Goal: Information Seeking & Learning: Learn about a topic

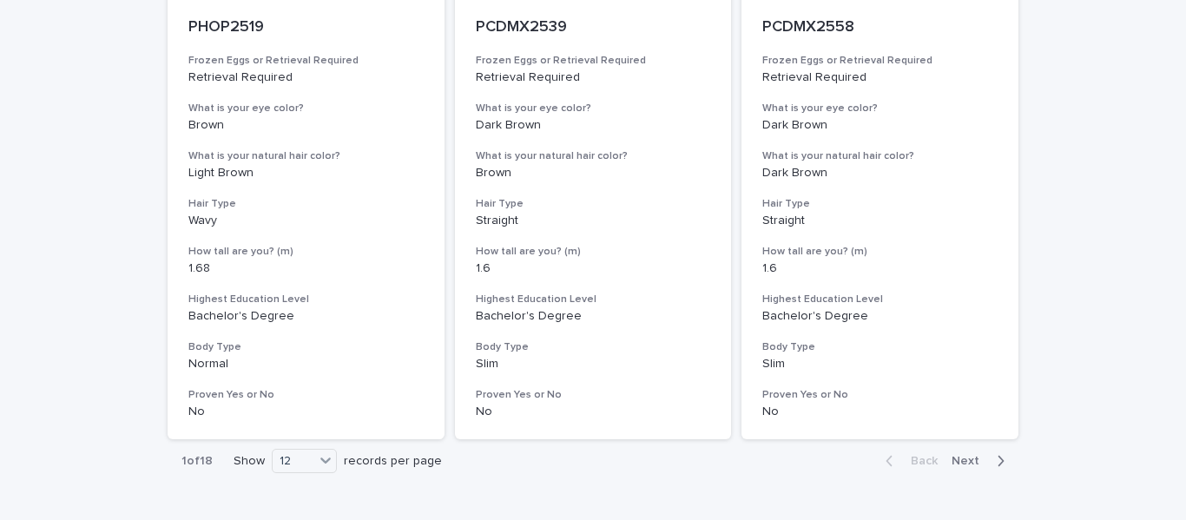
scroll to position [2265, 0]
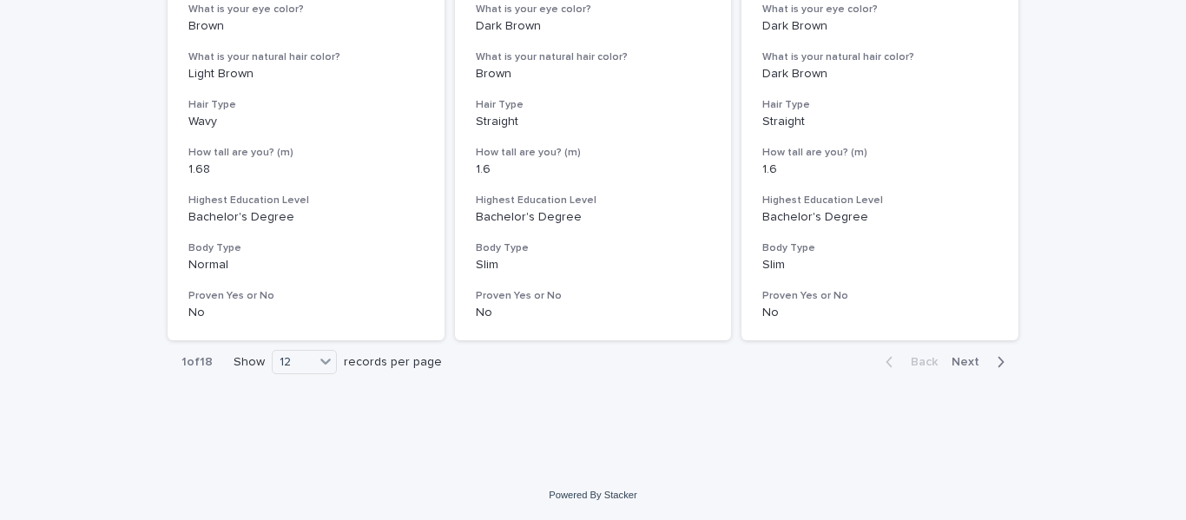
click at [966, 362] on span "Next" at bounding box center [970, 362] width 38 height 12
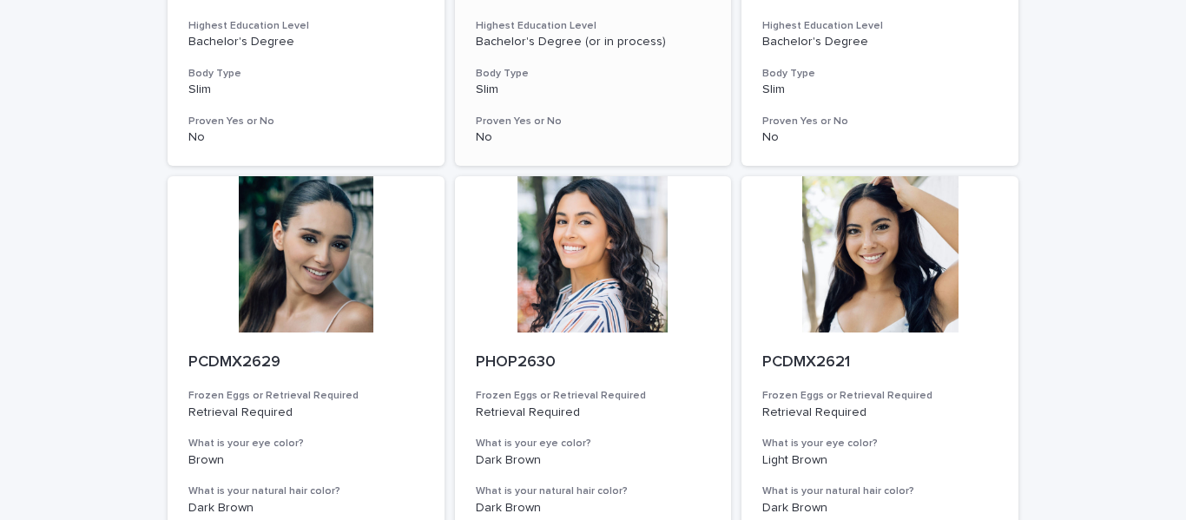
scroll to position [2265, 0]
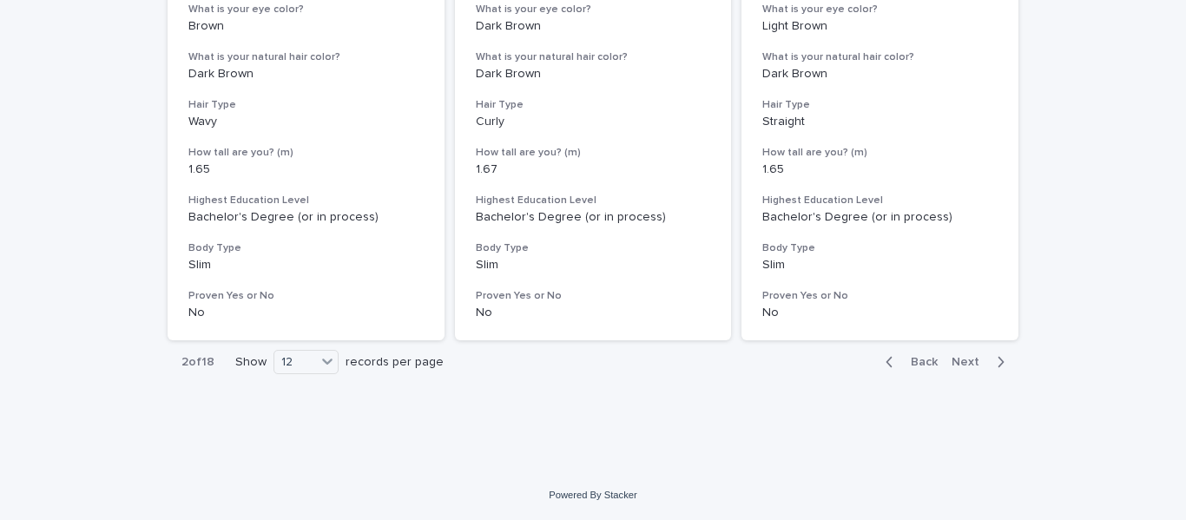
click at [954, 364] on span "Next" at bounding box center [970, 362] width 38 height 12
click at [956, 363] on span "Next" at bounding box center [970, 362] width 38 height 12
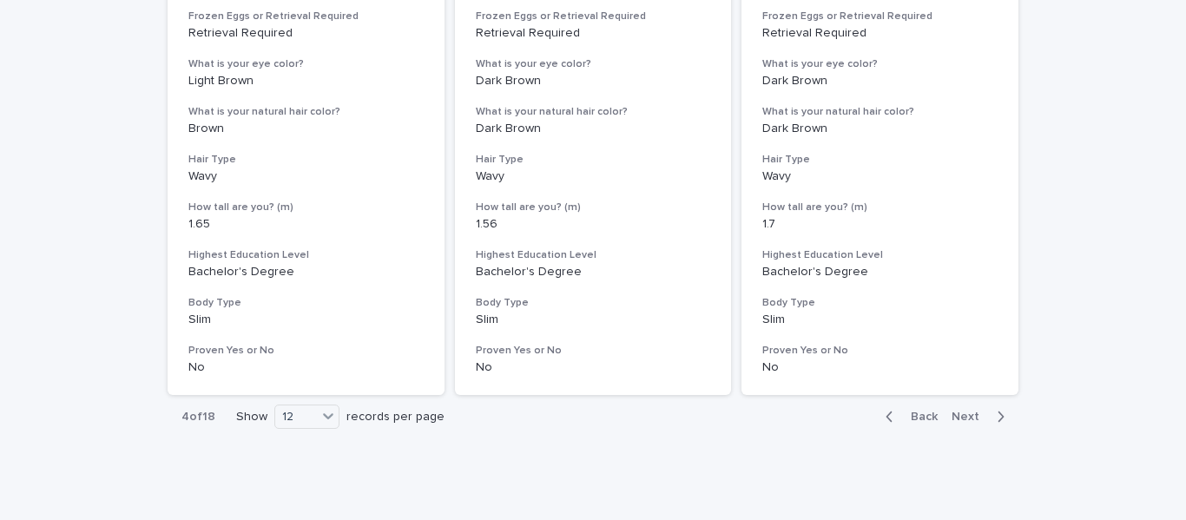
scroll to position [2265, 0]
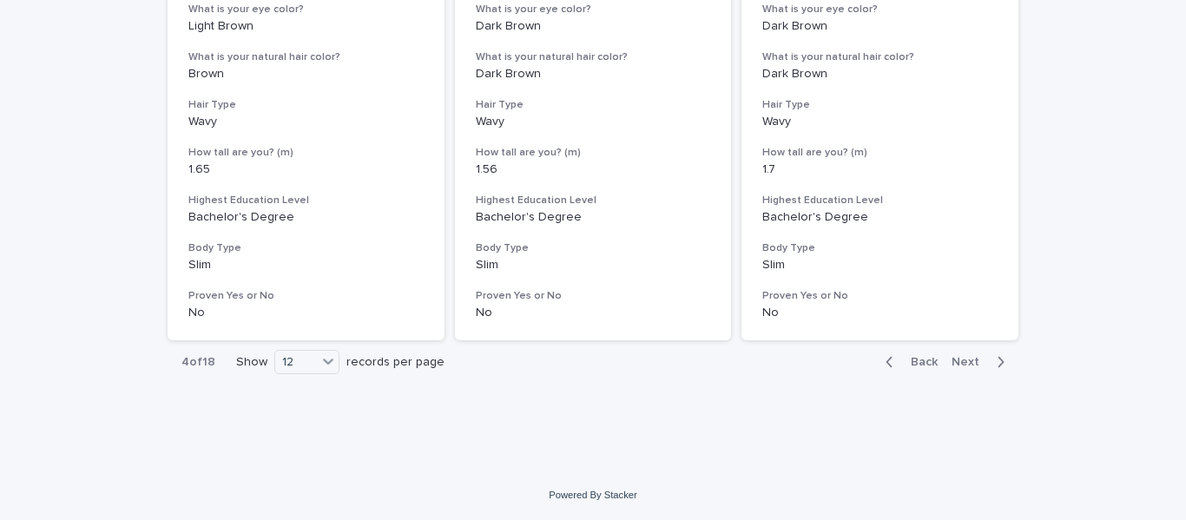
click at [959, 365] on span "Next" at bounding box center [970, 362] width 38 height 12
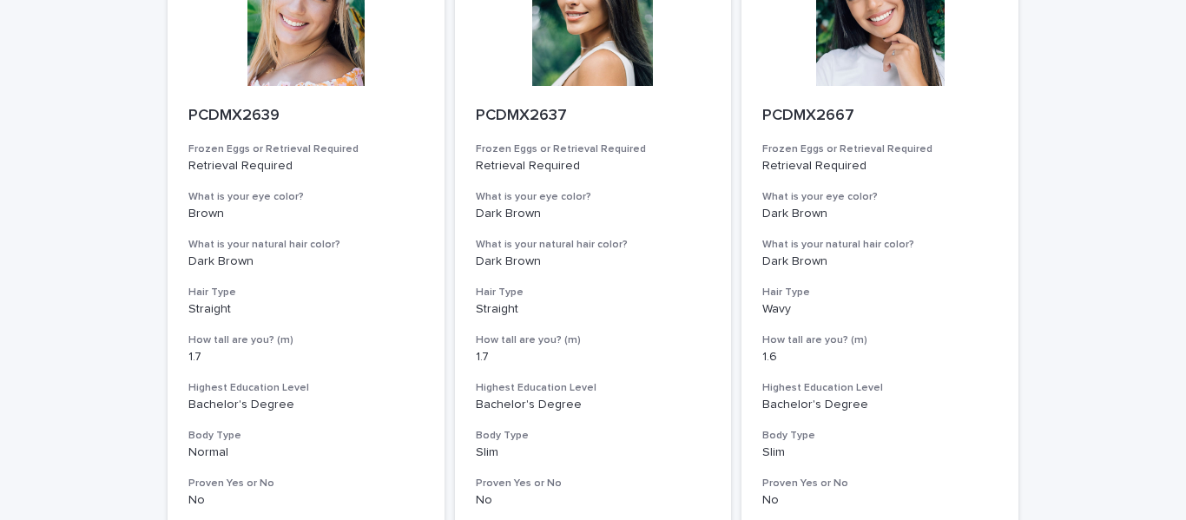
scroll to position [2265, 0]
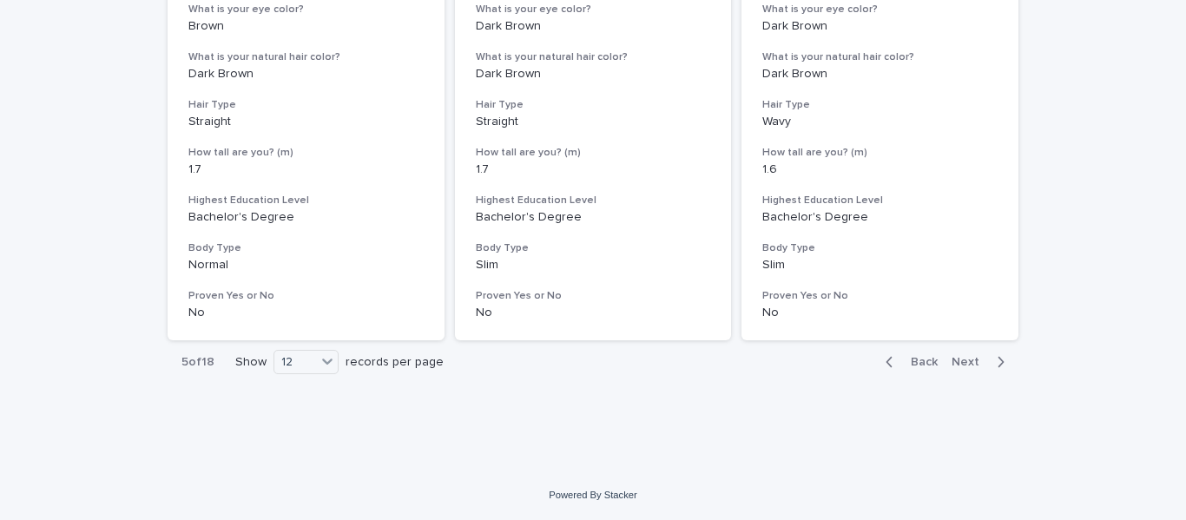
click at [954, 360] on span "Next" at bounding box center [970, 362] width 38 height 12
click at [968, 357] on span "Next" at bounding box center [970, 362] width 38 height 12
click at [963, 357] on span "Next" at bounding box center [970, 362] width 38 height 12
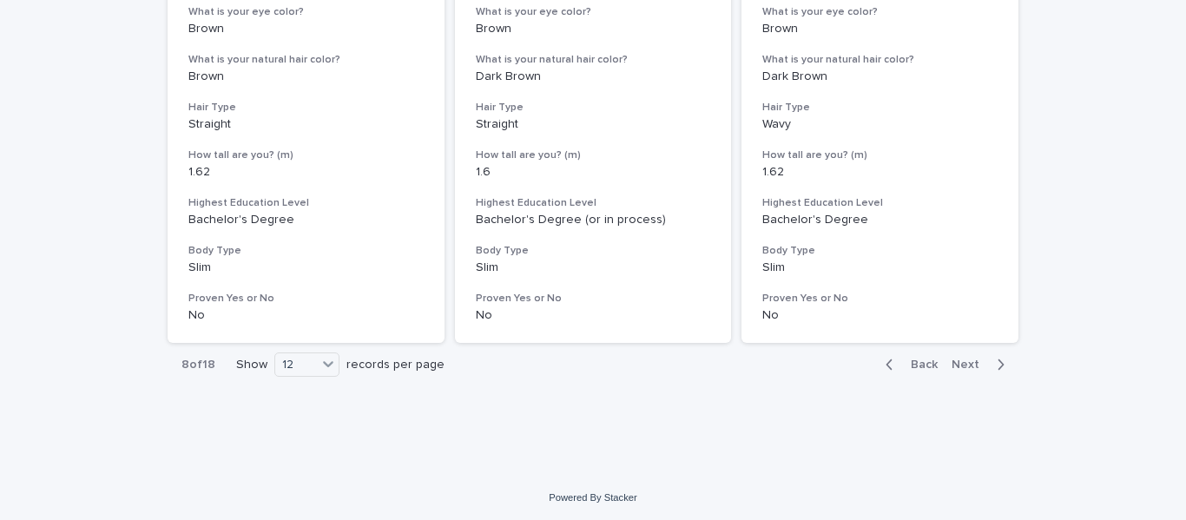
scroll to position [2265, 0]
click at [964, 363] on span "Next" at bounding box center [970, 362] width 38 height 12
click at [962, 358] on span "Next" at bounding box center [970, 362] width 38 height 12
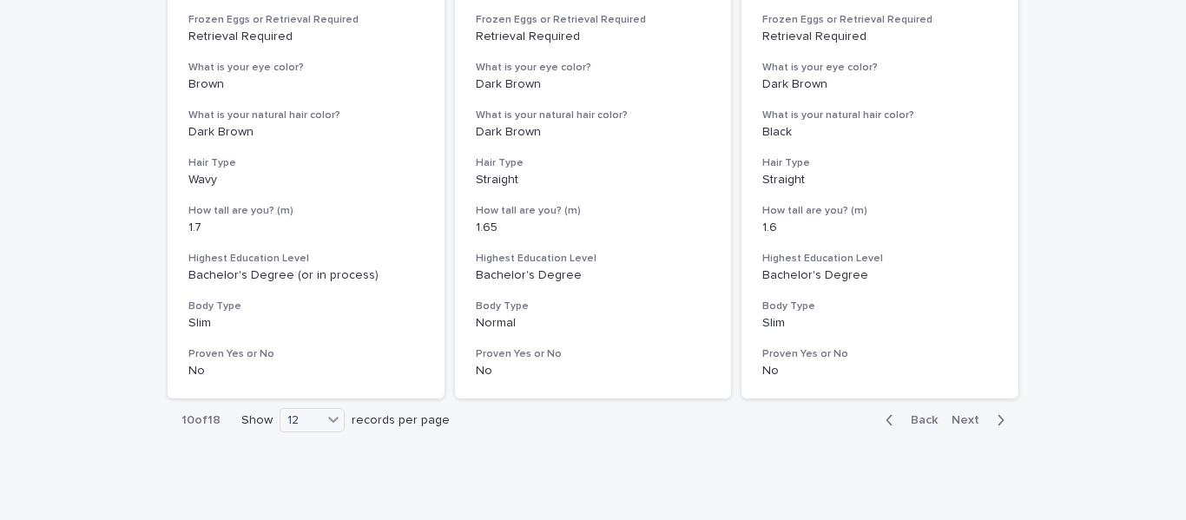
scroll to position [2265, 0]
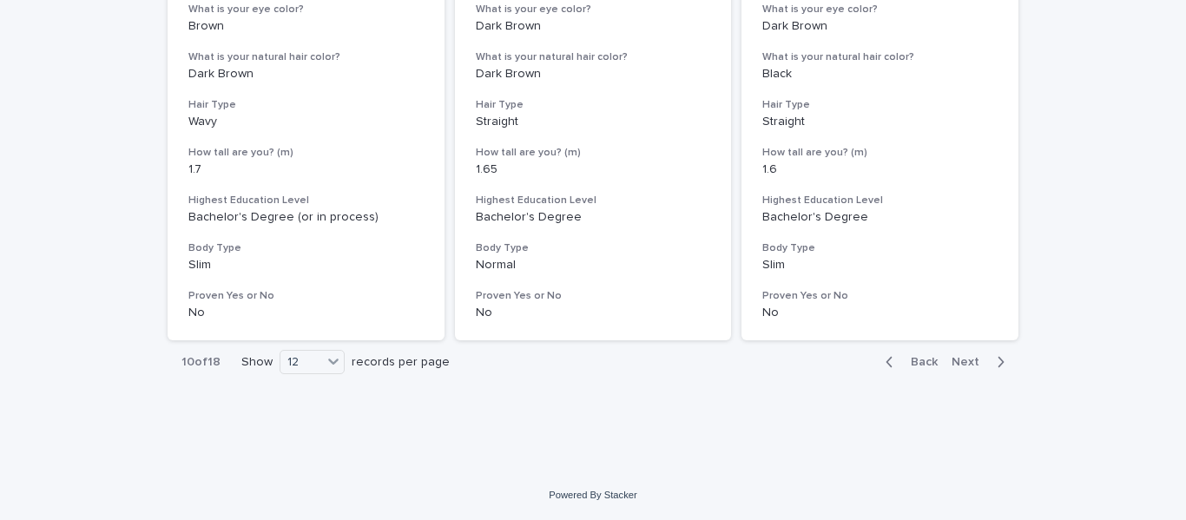
click at [960, 365] on span "Next" at bounding box center [970, 362] width 38 height 12
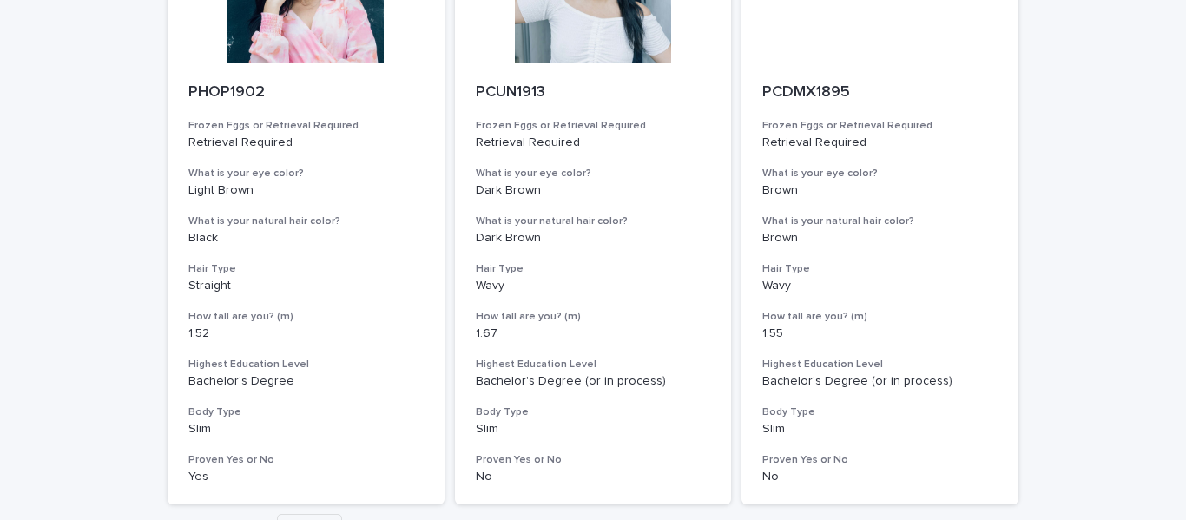
scroll to position [2265, 0]
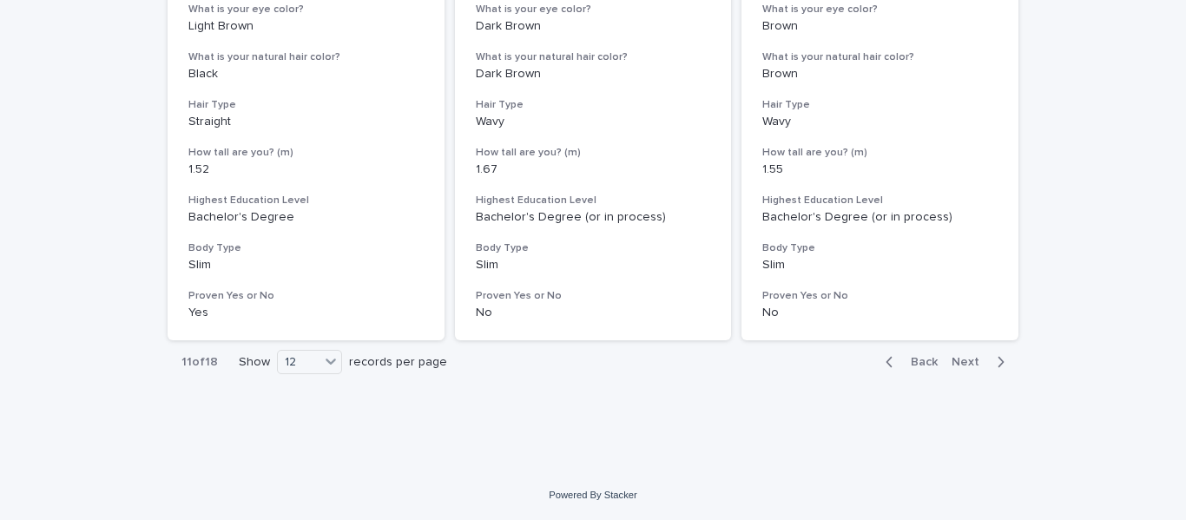
click at [965, 360] on span "Next" at bounding box center [970, 362] width 38 height 12
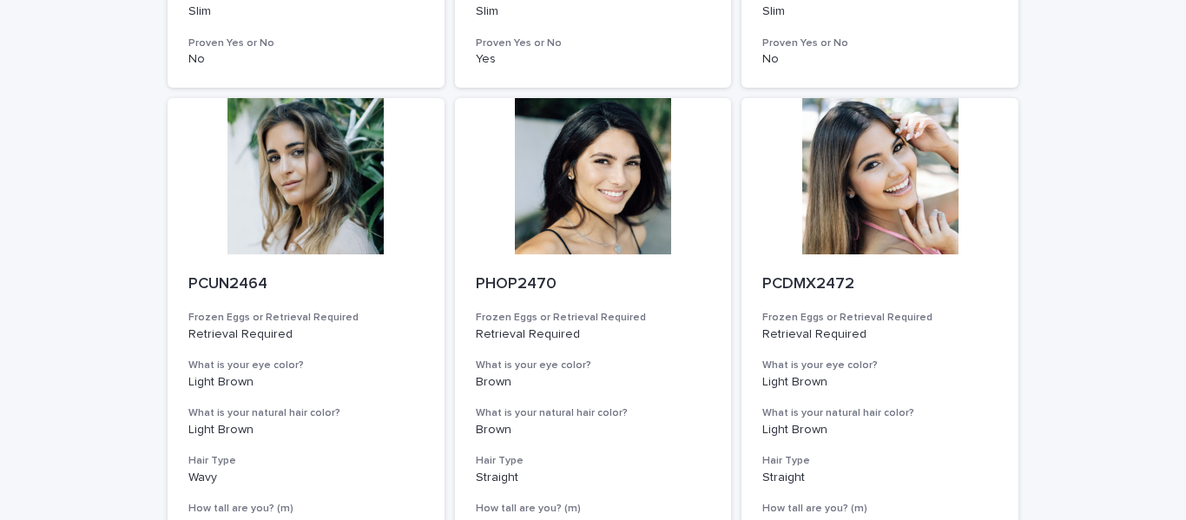
scroll to position [2265, 0]
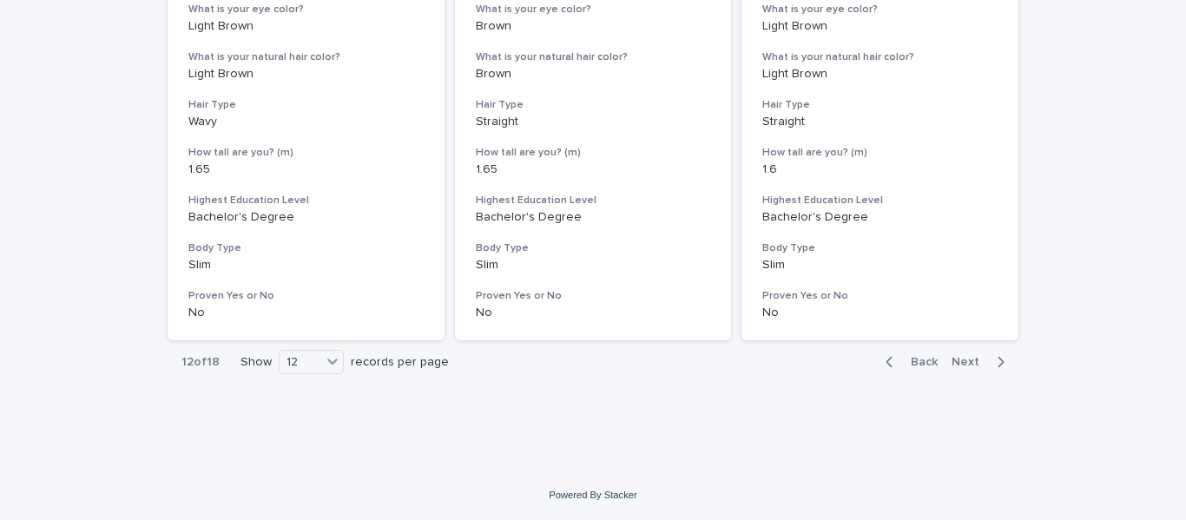
click at [966, 359] on span "Next" at bounding box center [970, 362] width 38 height 12
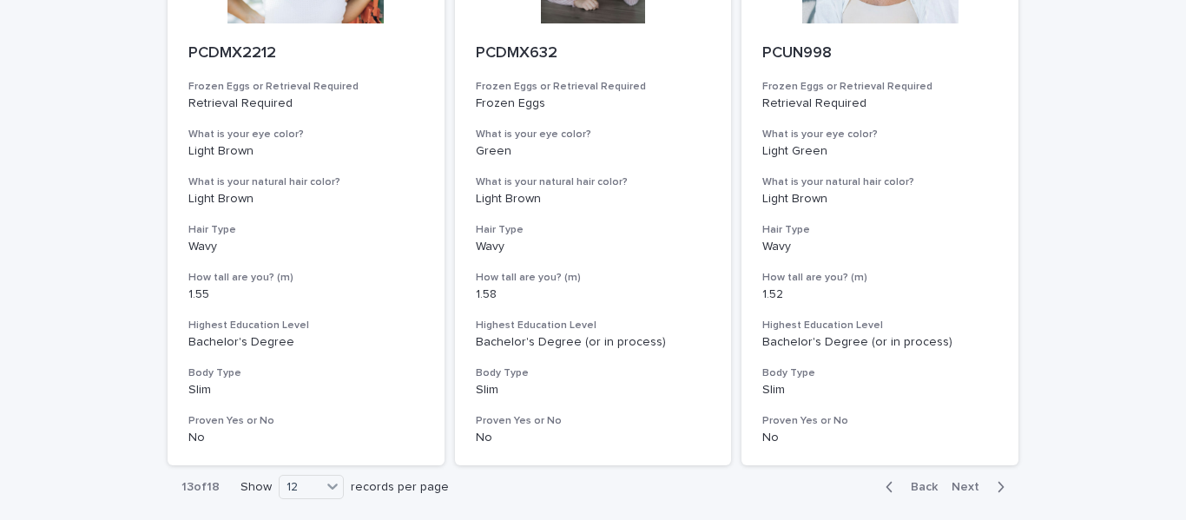
scroll to position [2265, 0]
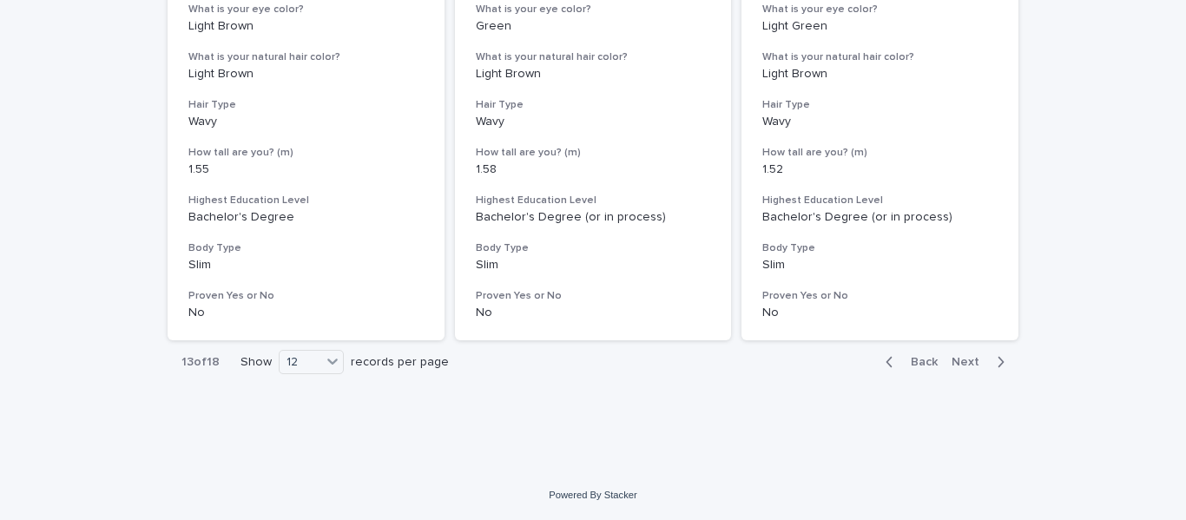
click at [955, 361] on span "Next" at bounding box center [970, 362] width 38 height 12
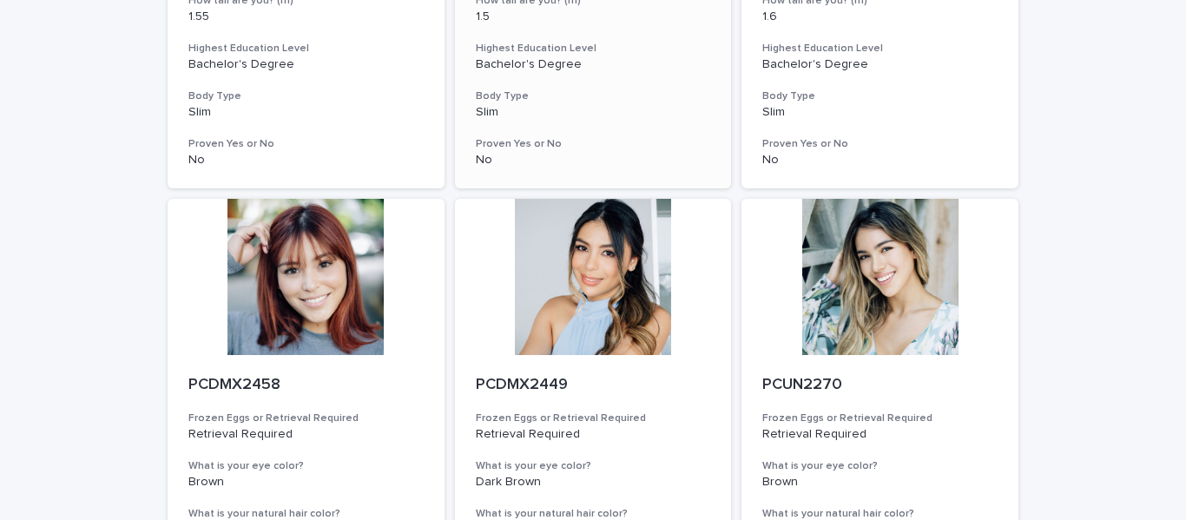
scroll to position [616, 0]
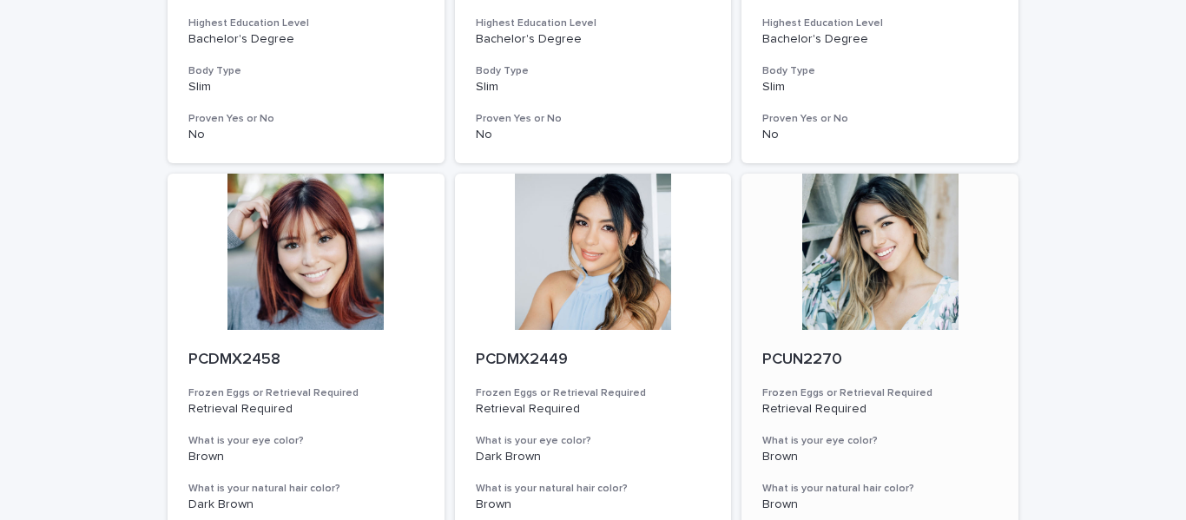
click at [873, 277] on div at bounding box center [879, 252] width 277 height 156
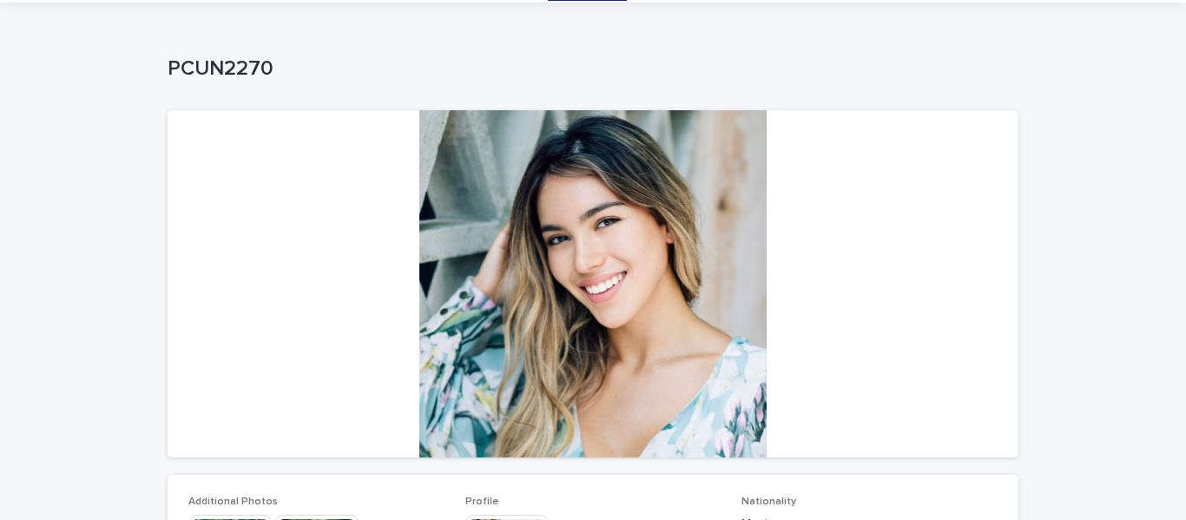
scroll to position [260, 0]
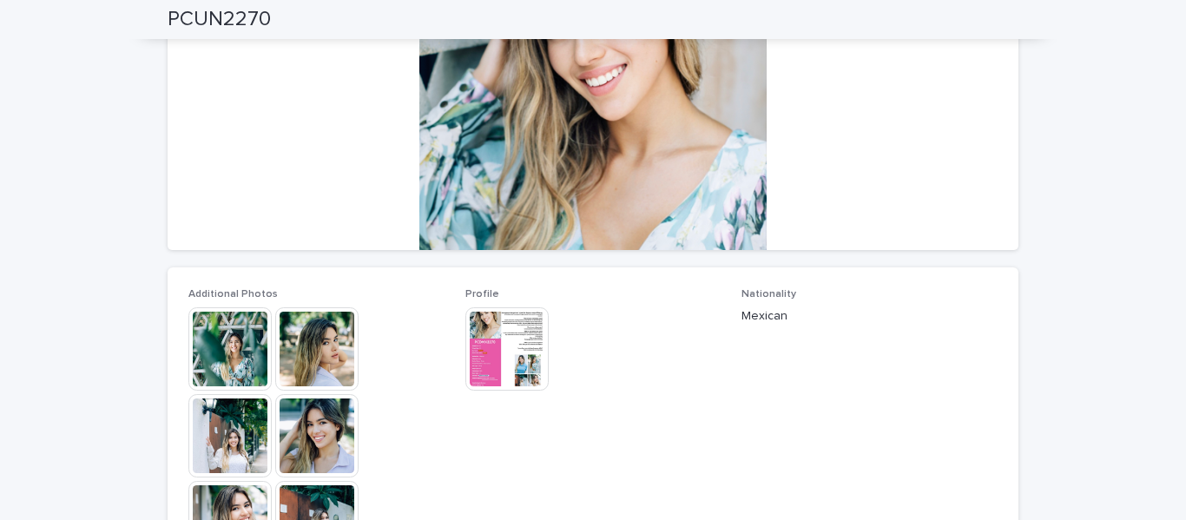
click at [239, 351] on img at bounding box center [229, 348] width 83 height 83
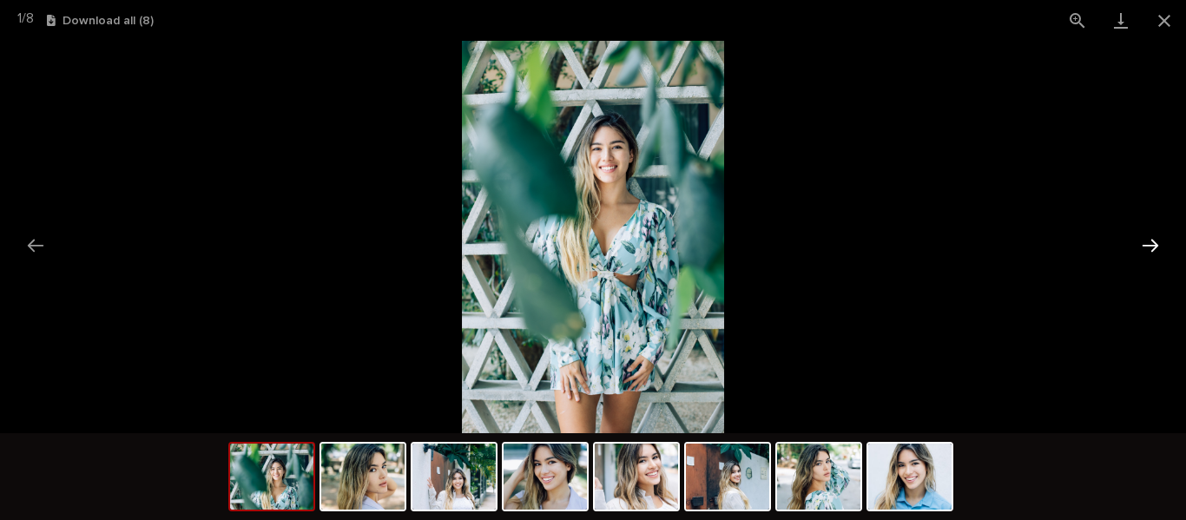
click at [1150, 242] on button "Next slide" at bounding box center [1150, 245] width 36 height 34
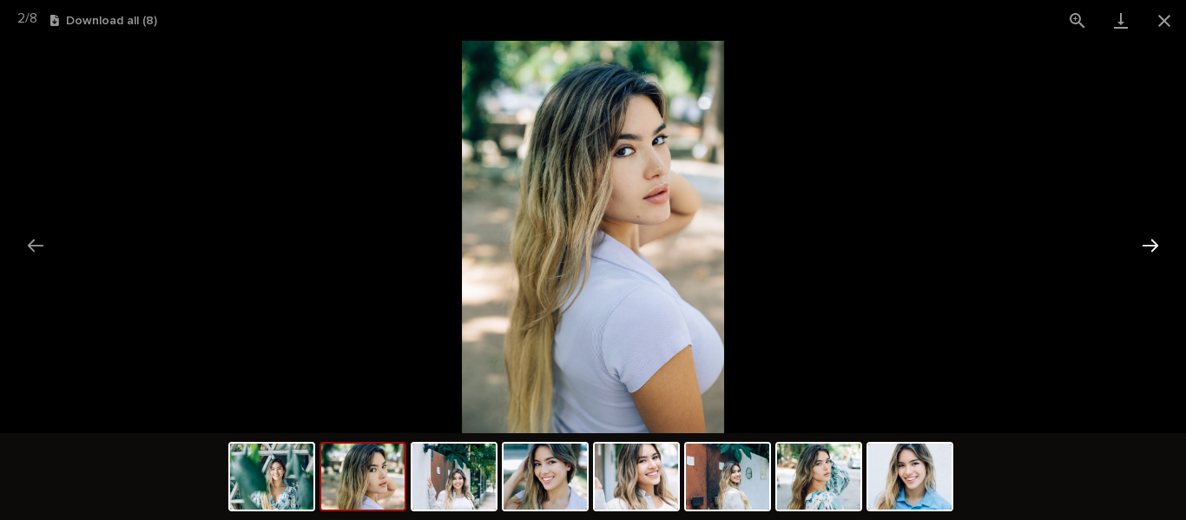
click at [1150, 243] on button "Next slide" at bounding box center [1150, 245] width 36 height 34
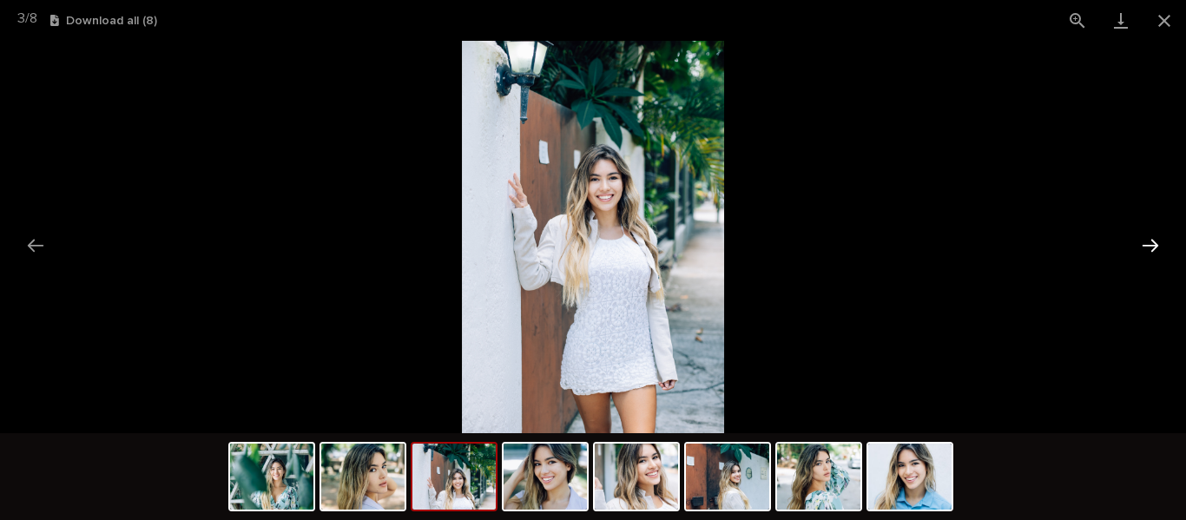
click at [1150, 243] on button "Next slide" at bounding box center [1150, 245] width 36 height 34
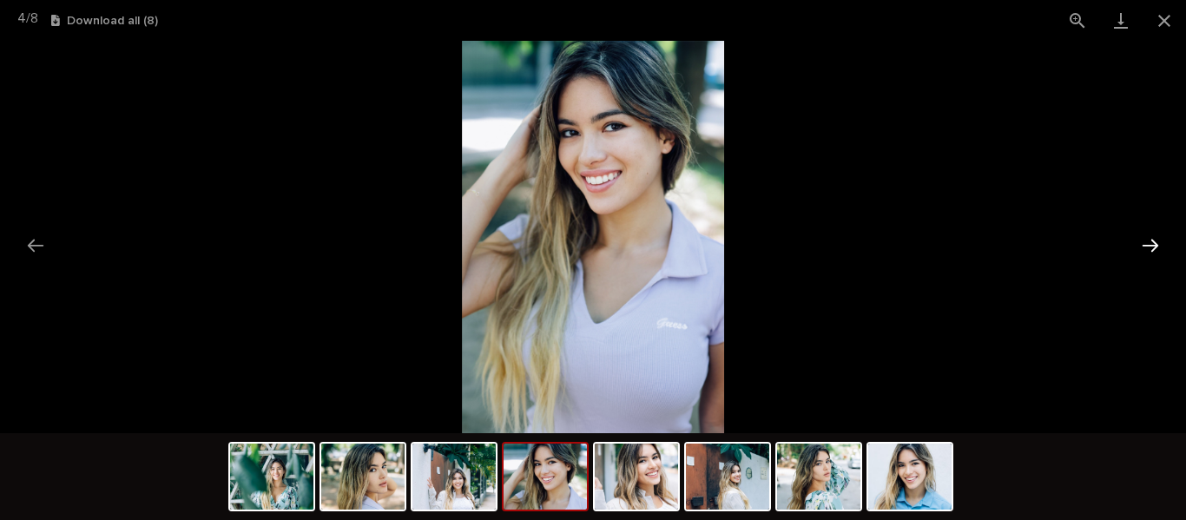
click at [1150, 243] on button "Next slide" at bounding box center [1150, 245] width 36 height 34
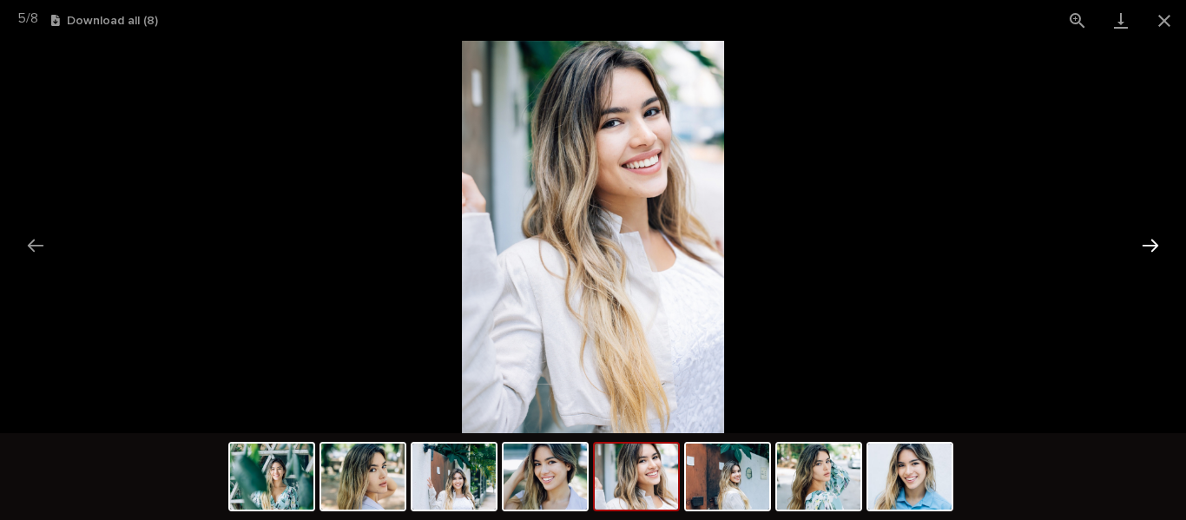
click at [1150, 243] on button "Next slide" at bounding box center [1150, 245] width 36 height 34
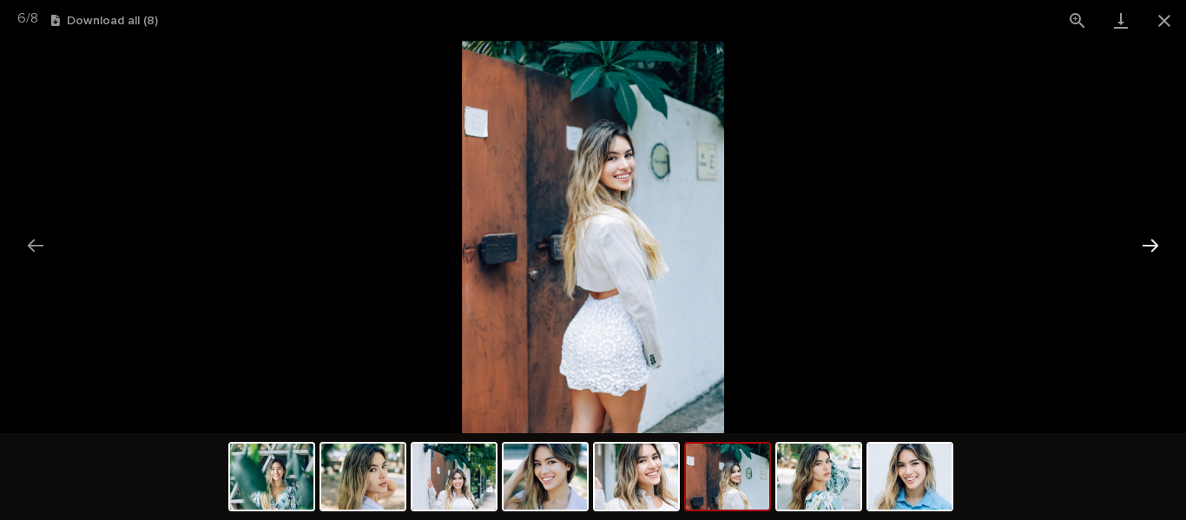
click at [1150, 243] on button "Next slide" at bounding box center [1150, 245] width 36 height 34
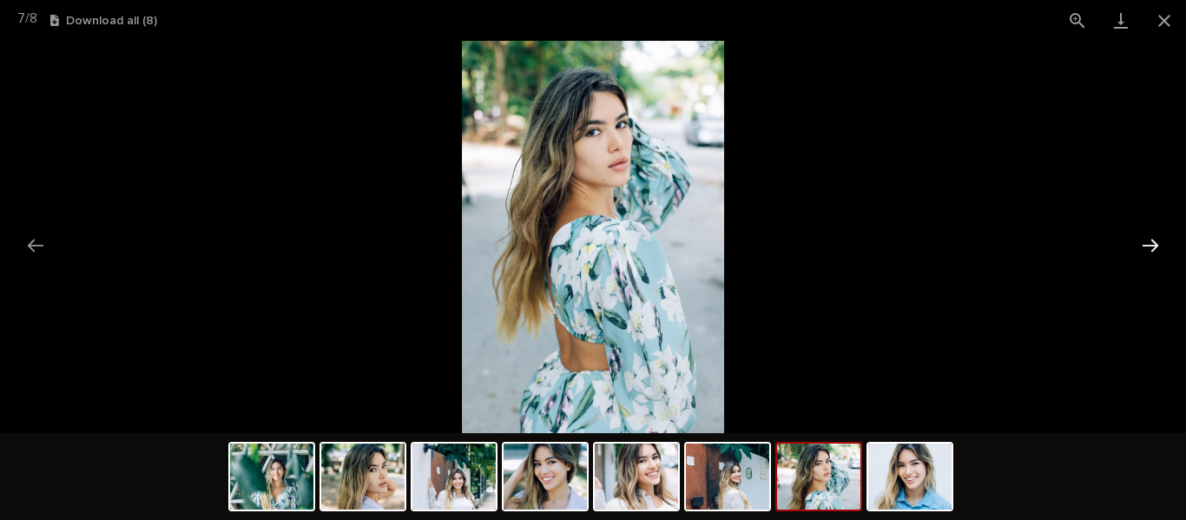
click at [1150, 243] on button "Next slide" at bounding box center [1150, 245] width 36 height 34
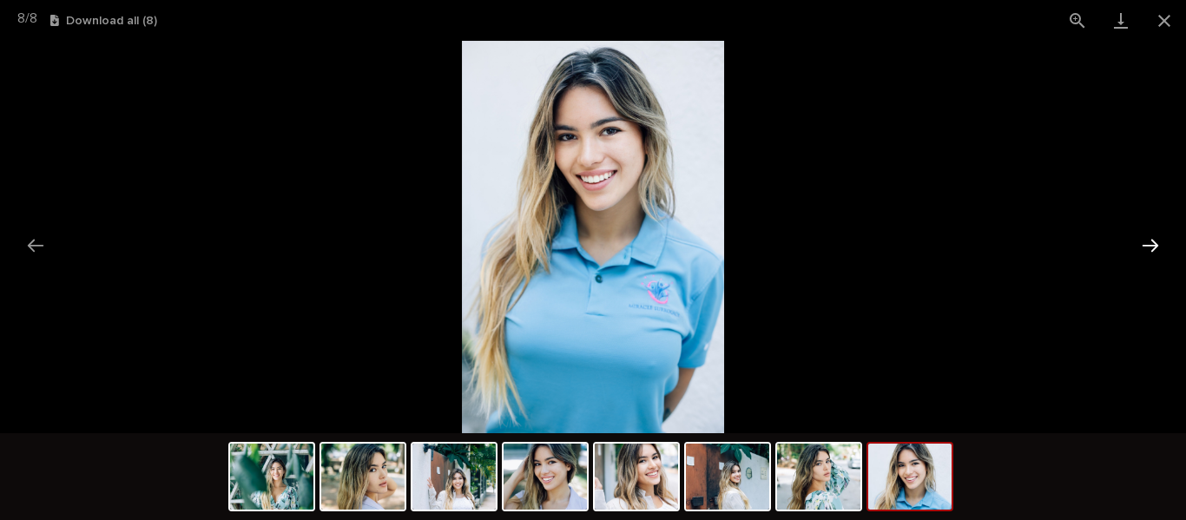
click at [1150, 243] on button "Next slide" at bounding box center [1150, 245] width 36 height 34
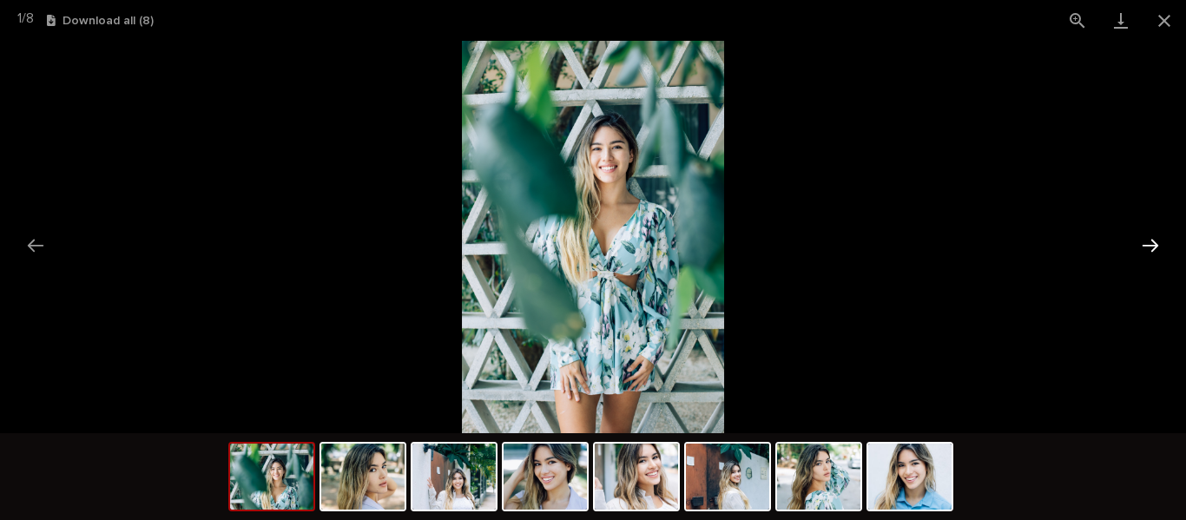
click at [1150, 243] on button "Next slide" at bounding box center [1150, 245] width 36 height 34
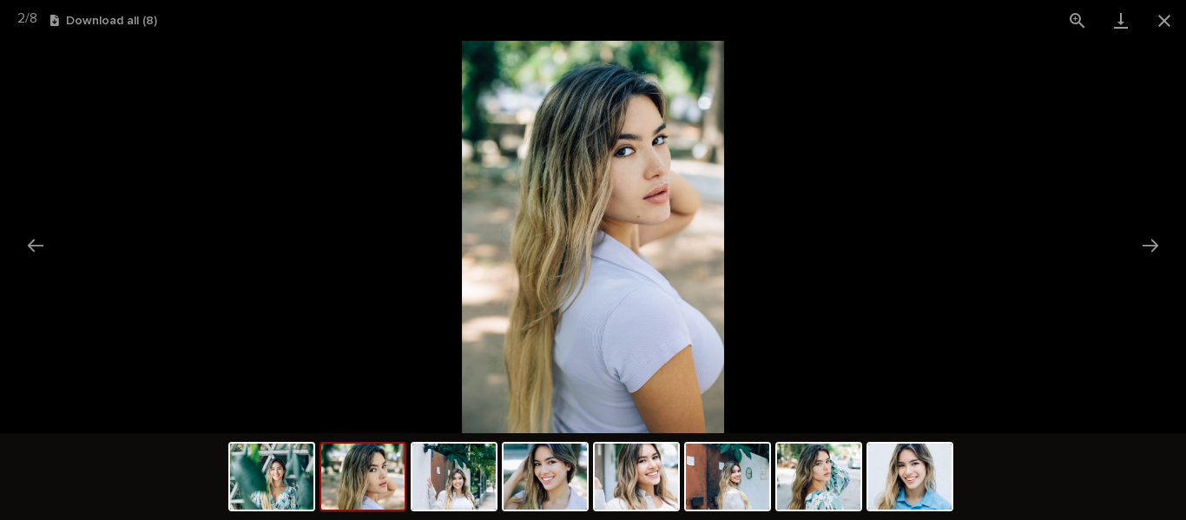
scroll to position [0, 0]
click at [16, 259] on picture at bounding box center [593, 237] width 1186 height 392
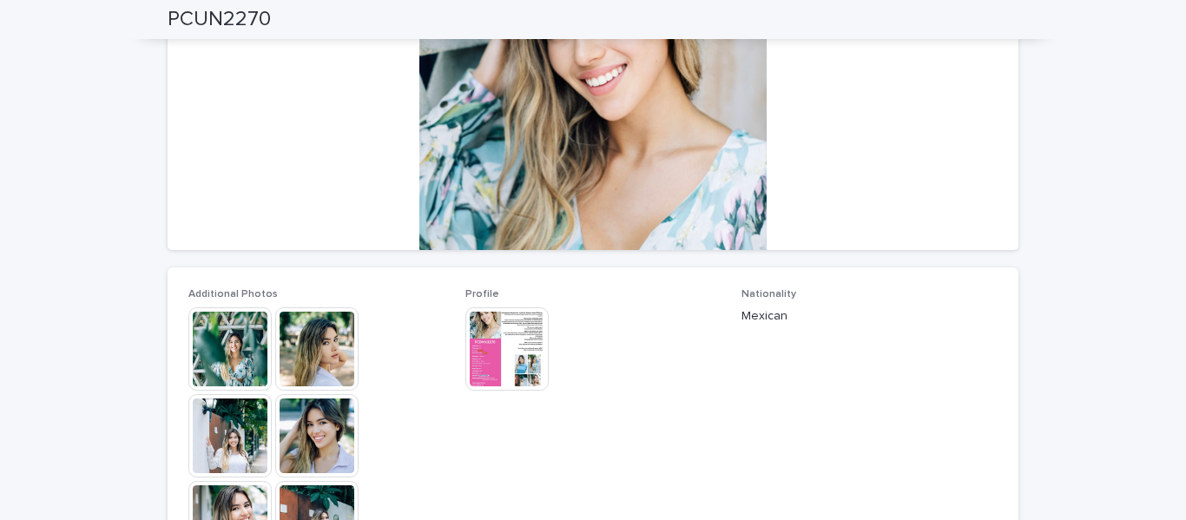
click at [490, 352] on img at bounding box center [506, 348] width 83 height 83
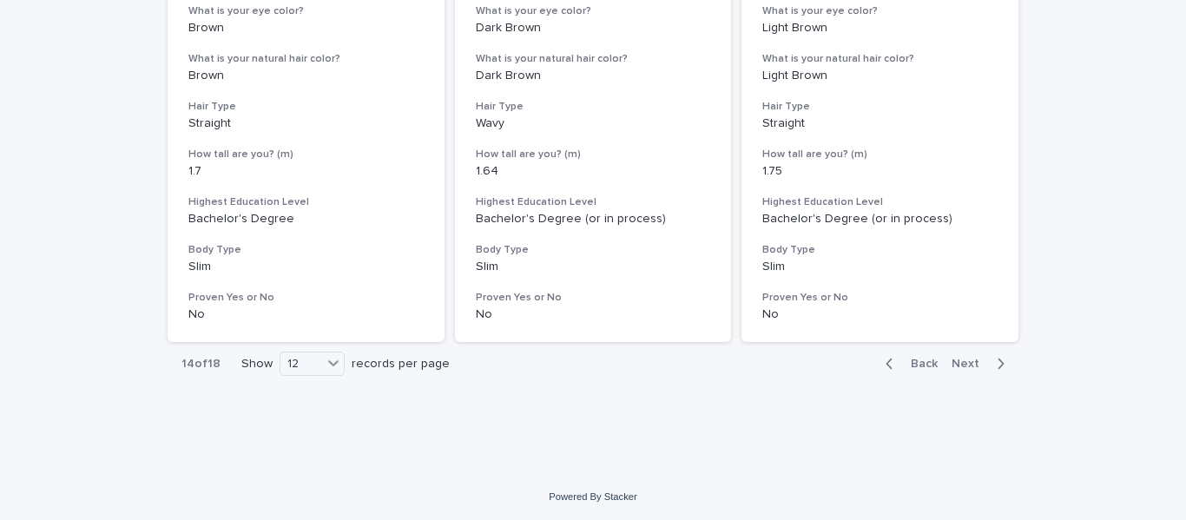
scroll to position [2265, 0]
click at [957, 358] on span "Next" at bounding box center [970, 362] width 38 height 12
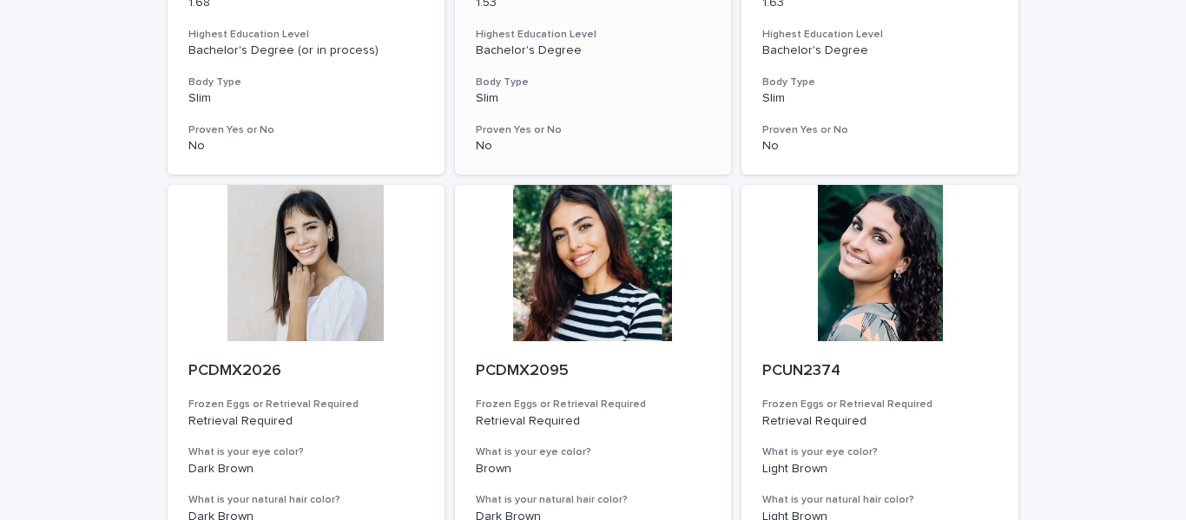
scroll to position [2257, 0]
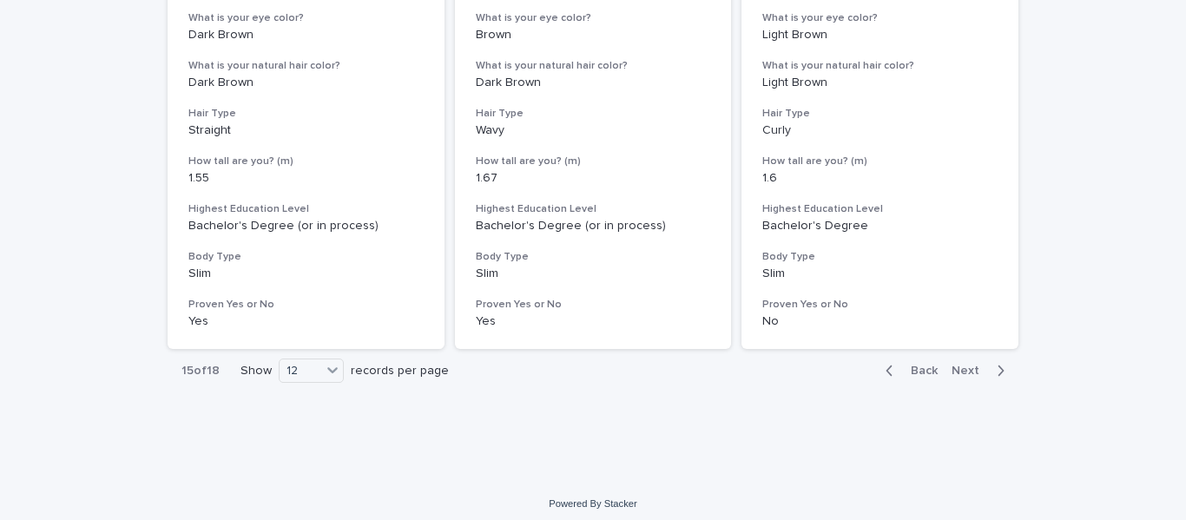
click at [962, 371] on span "Next" at bounding box center [970, 371] width 38 height 12
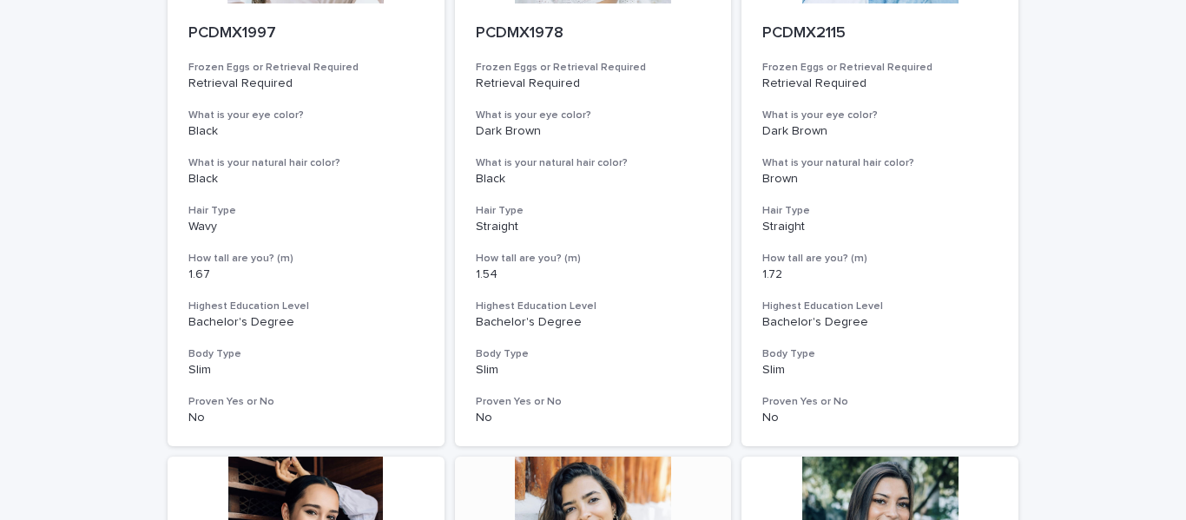
scroll to position [1302, 0]
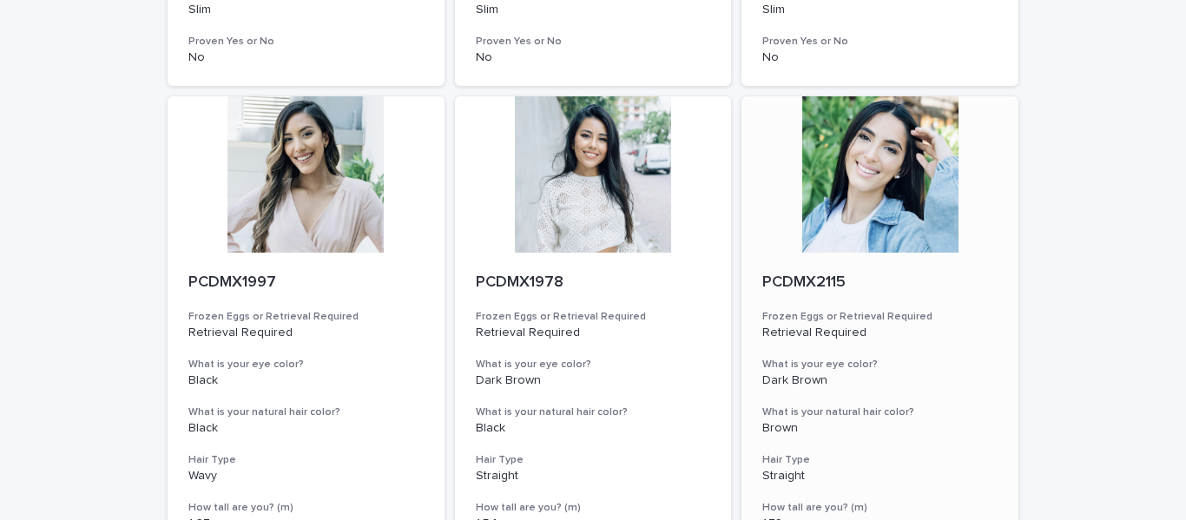
click at [849, 200] on div at bounding box center [879, 174] width 277 height 156
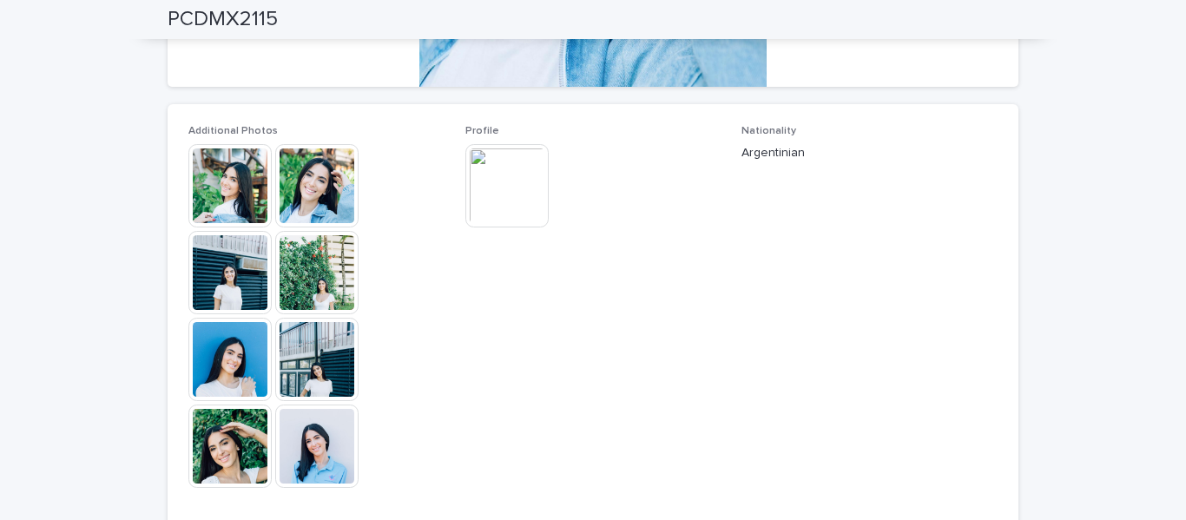
scroll to position [260, 0]
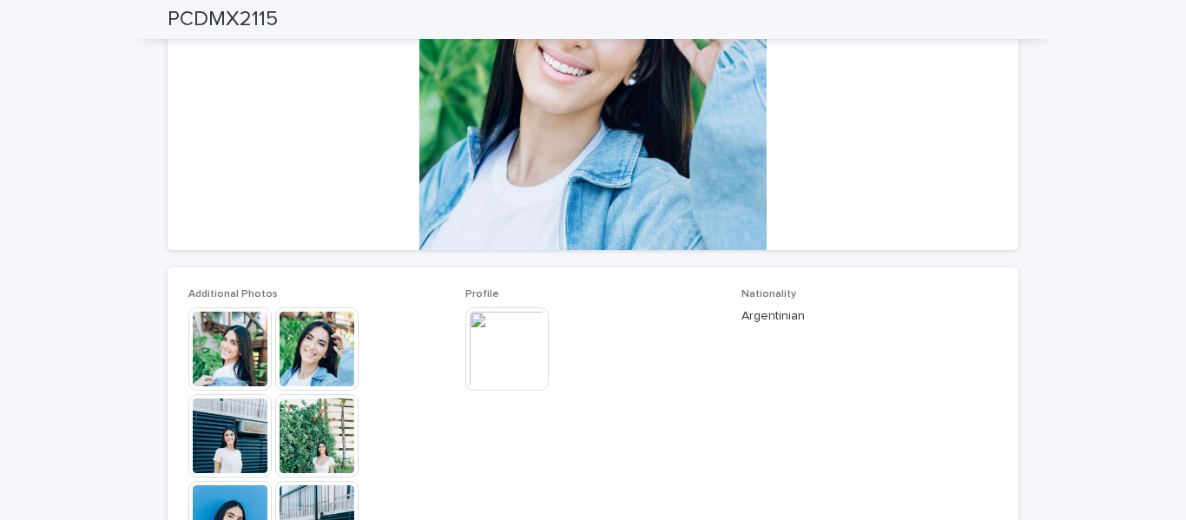
click at [515, 347] on img at bounding box center [506, 348] width 83 height 83
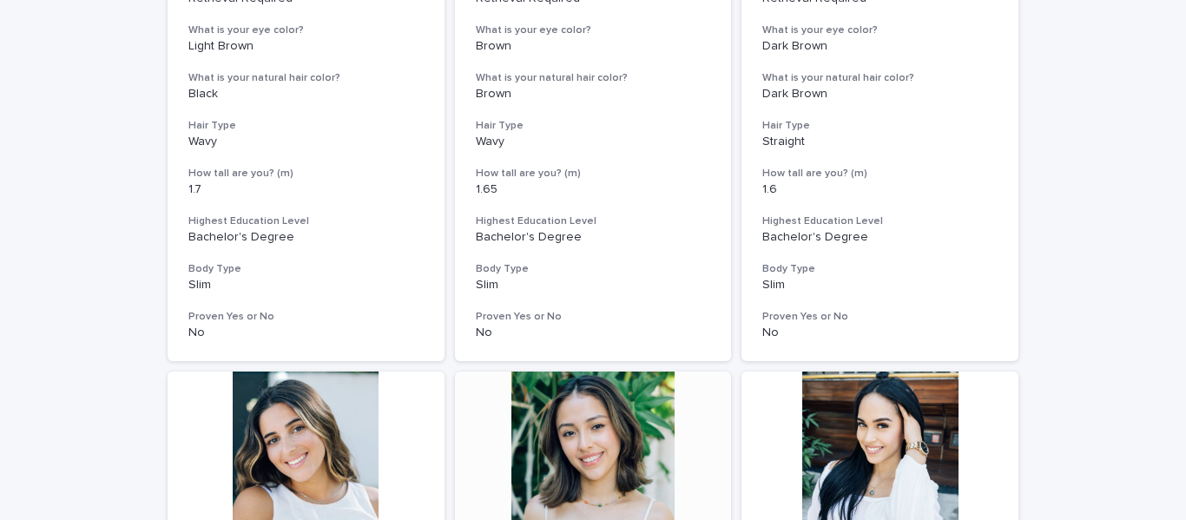
scroll to position [608, 0]
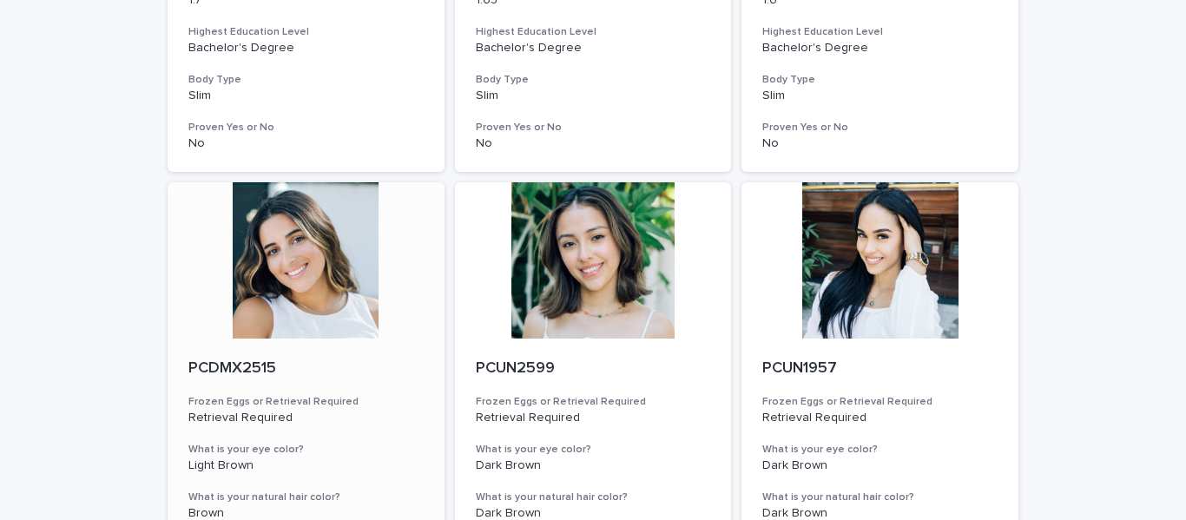
click at [299, 287] on div at bounding box center [306, 260] width 277 height 156
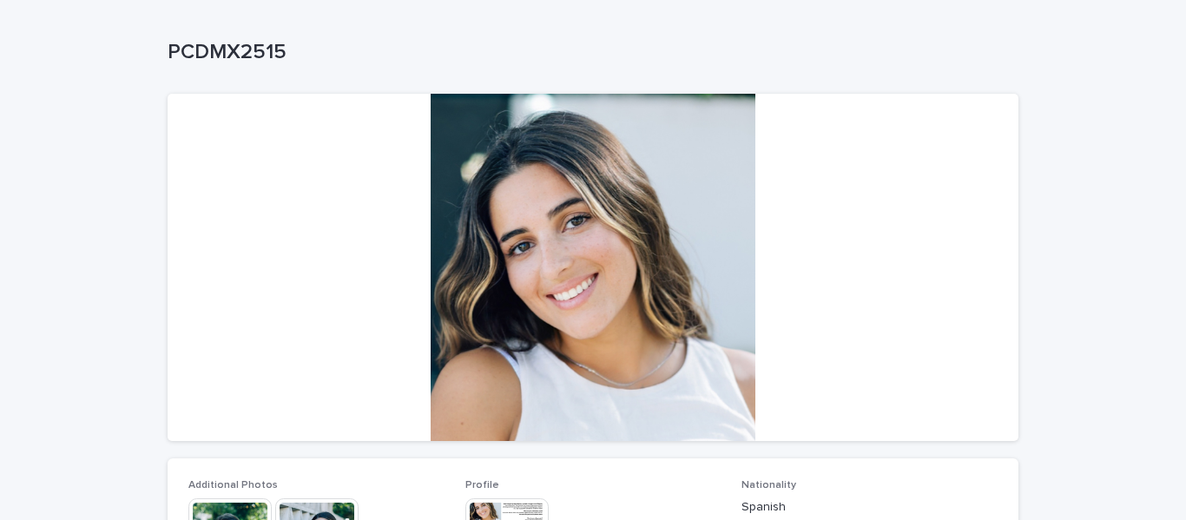
scroll to position [260, 0]
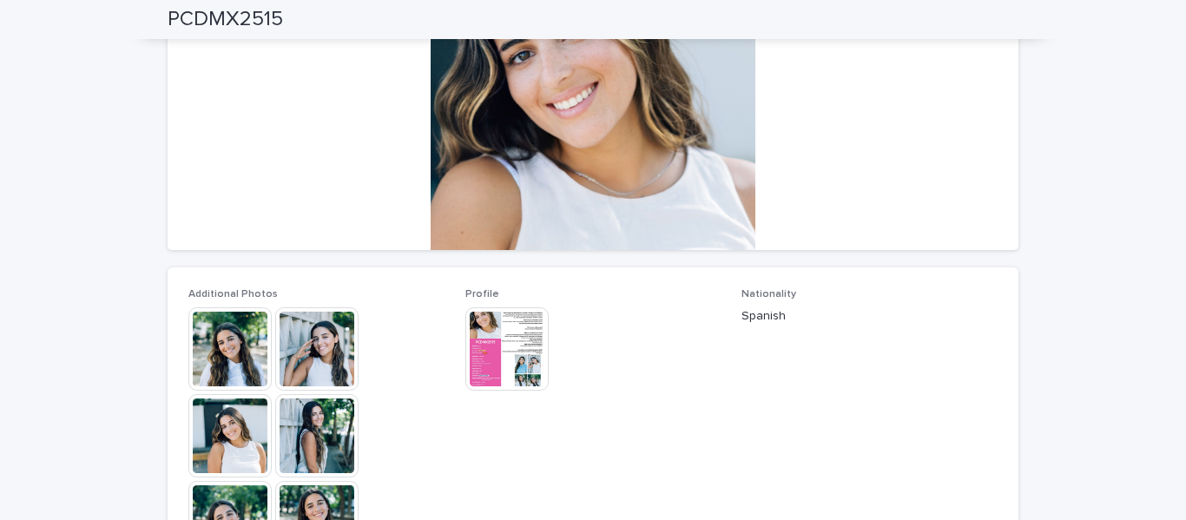
click at [301, 352] on img at bounding box center [316, 348] width 83 height 83
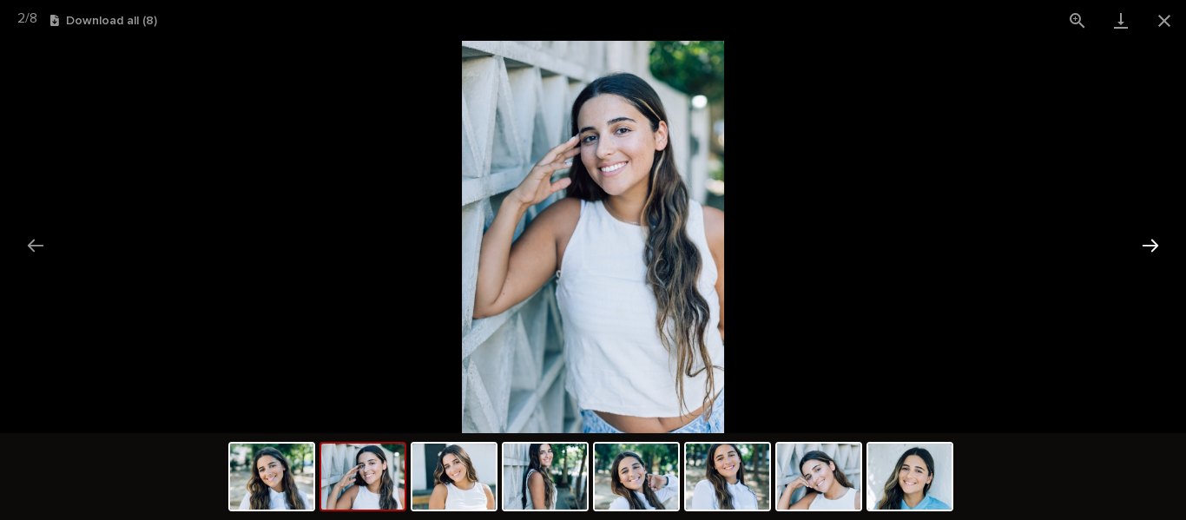
click at [1147, 248] on button "Next slide" at bounding box center [1150, 245] width 36 height 34
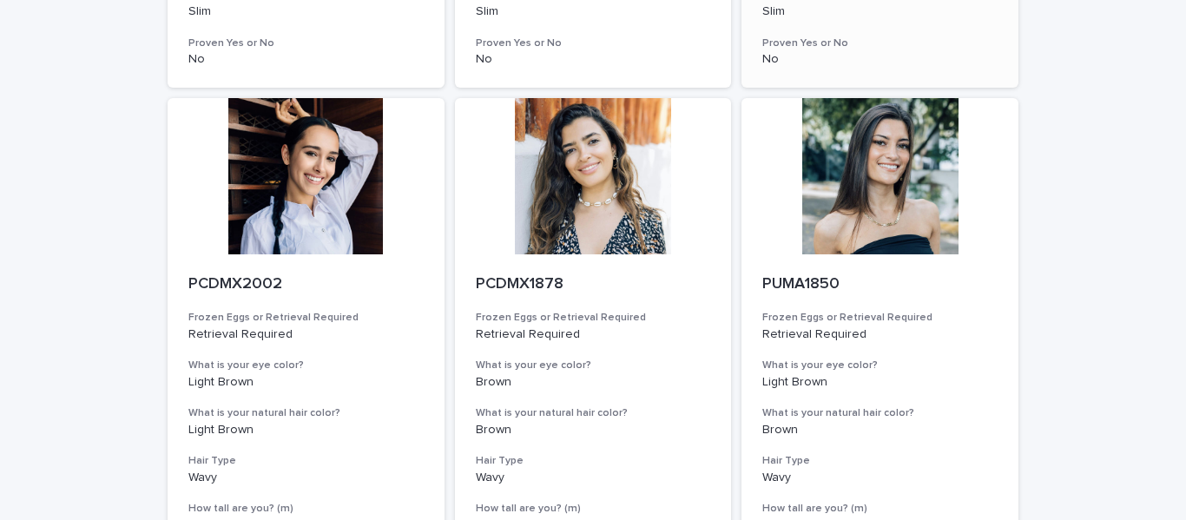
scroll to position [2265, 0]
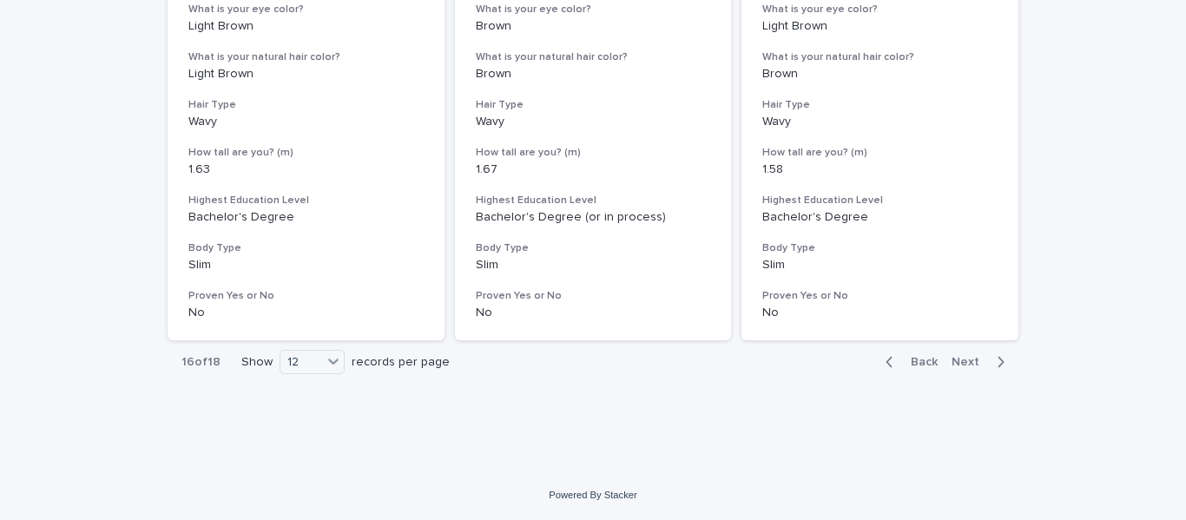
click at [958, 362] on span "Next" at bounding box center [970, 362] width 38 height 12
click at [951, 366] on span "Next" at bounding box center [970, 362] width 38 height 12
